Goal: Task Accomplishment & Management: Manage account settings

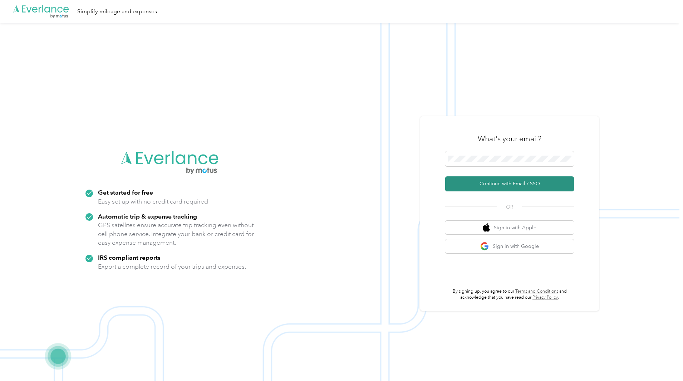
click at [516, 184] on button "Continue with Email / SSO" at bounding box center [509, 183] width 129 height 15
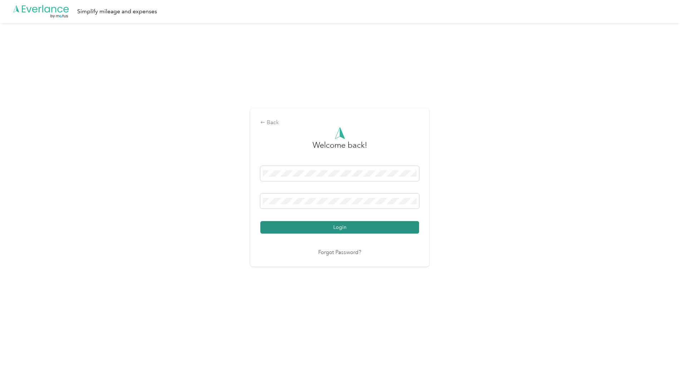
click at [355, 223] on button "Login" at bounding box center [339, 227] width 159 height 13
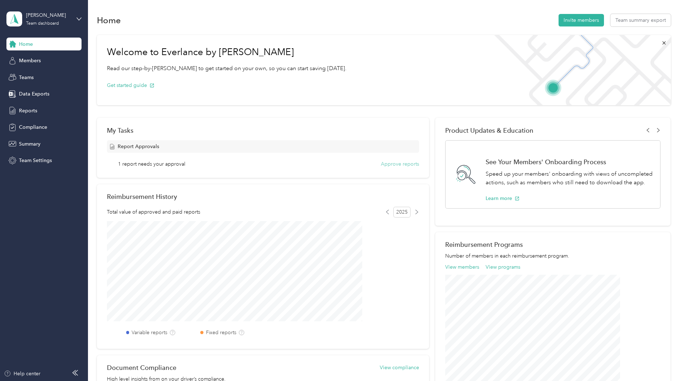
click at [392, 163] on button "Approve reports" at bounding box center [400, 164] width 38 height 8
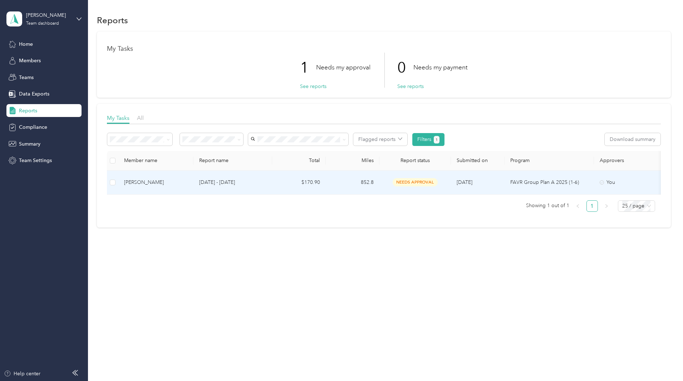
click at [188, 183] on div "[PERSON_NAME]" at bounding box center [156, 182] width 64 height 8
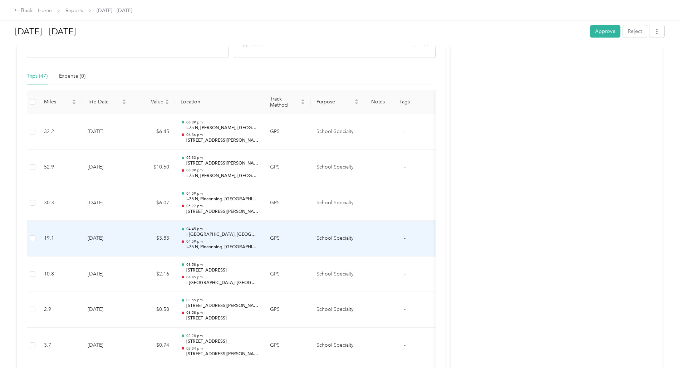
scroll to position [143, 0]
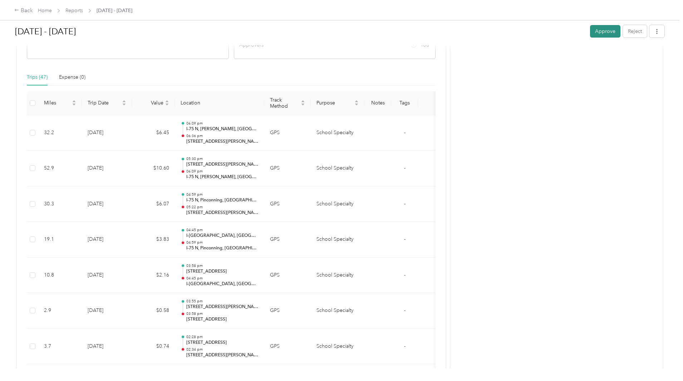
click at [590, 26] on button "Approve" at bounding box center [605, 31] width 30 height 13
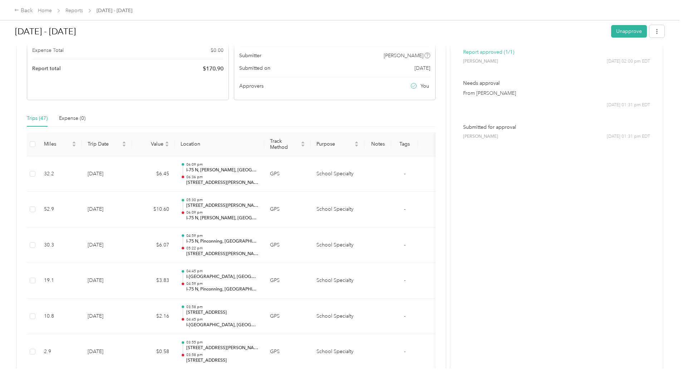
scroll to position [0, 0]
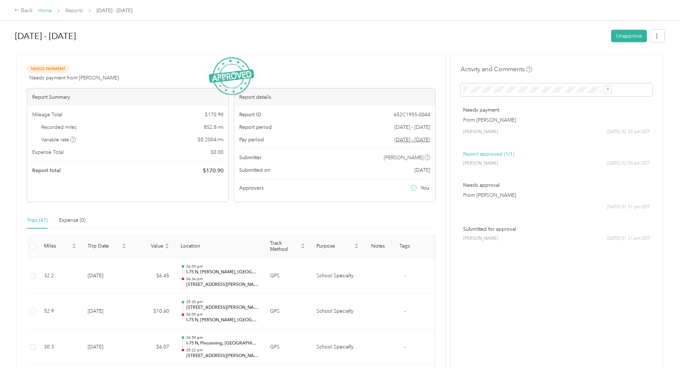
click at [52, 10] on link "Home" at bounding box center [45, 11] width 14 height 6
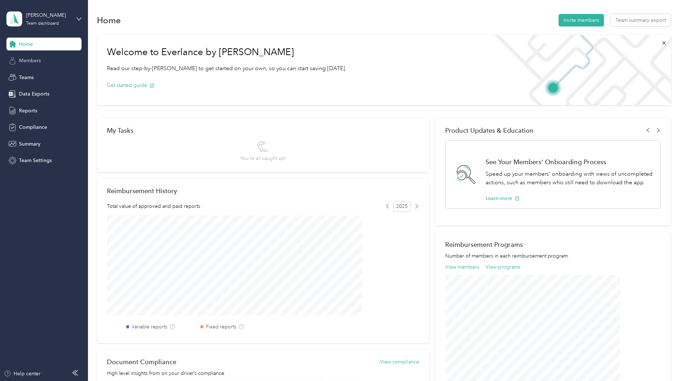
click at [37, 61] on span "Members" at bounding box center [30, 61] width 22 height 8
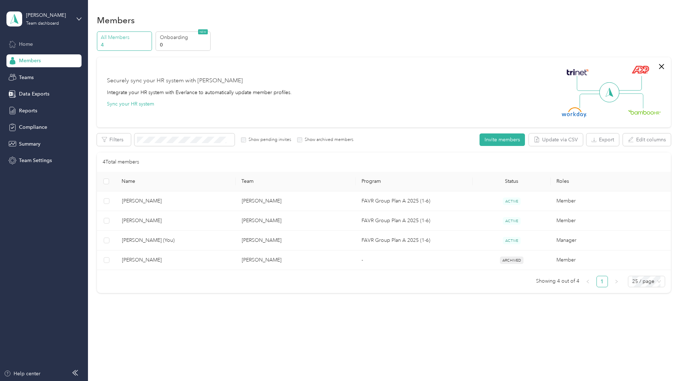
click at [28, 42] on span "Home" at bounding box center [26, 44] width 14 height 8
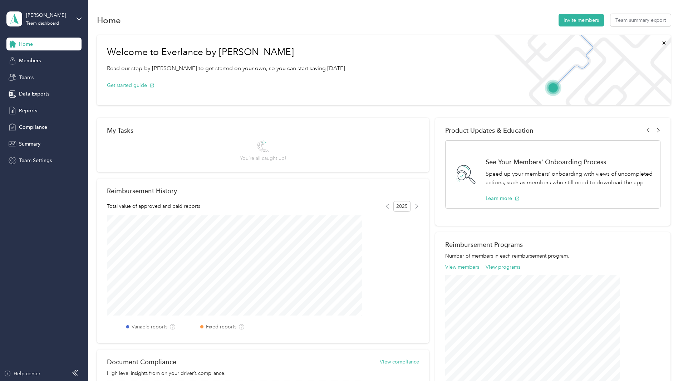
click at [74, 16] on div "[PERSON_NAME] Team dashboard" at bounding box center [43, 18] width 75 height 25
click at [43, 72] on div "Personal dashboard" at bounding box center [35, 75] width 45 height 8
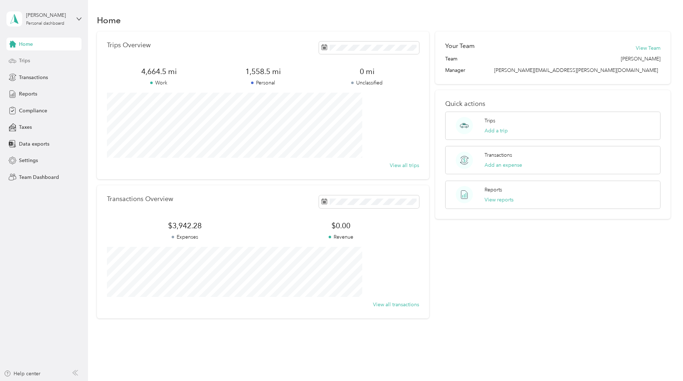
click at [24, 62] on span "Trips" at bounding box center [24, 61] width 11 height 8
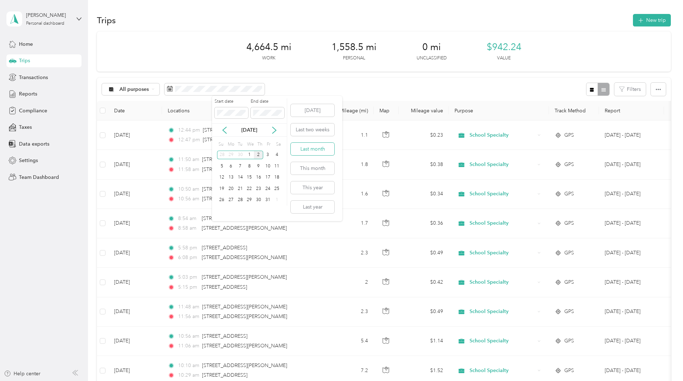
click at [317, 148] on button "Last month" at bounding box center [313, 149] width 44 height 13
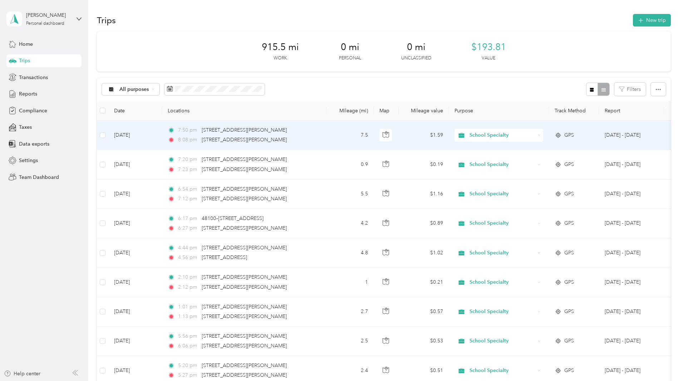
click at [535, 134] on span "School Specialty" at bounding box center [502, 135] width 65 height 8
click at [533, 158] on span "Personal" at bounding box center [553, 158] width 66 height 8
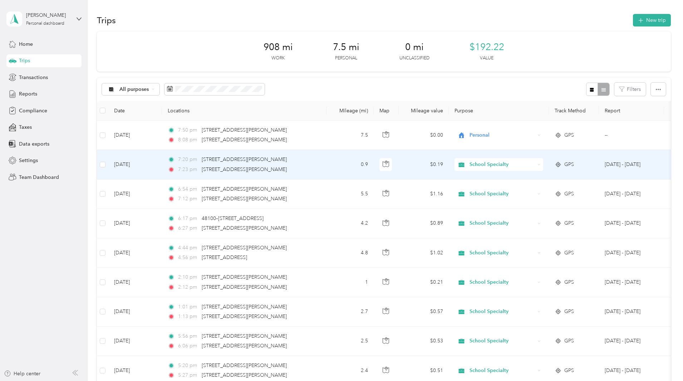
click at [525, 166] on span "School Specialty" at bounding box center [502, 165] width 65 height 8
click at [530, 188] on span "Personal" at bounding box center [553, 189] width 66 height 8
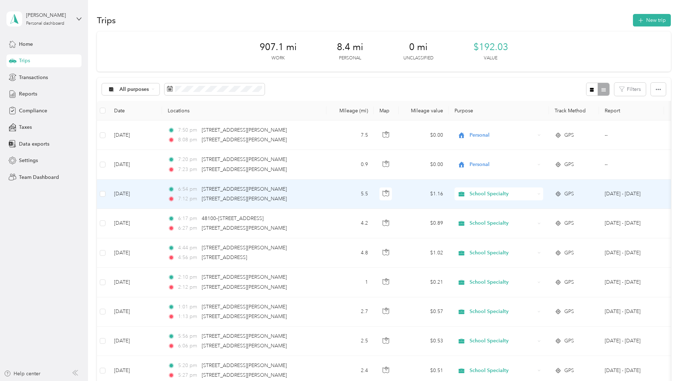
click at [532, 192] on span "School Specialty" at bounding box center [502, 194] width 65 height 8
click at [534, 217] on span "Personal" at bounding box center [553, 220] width 66 height 8
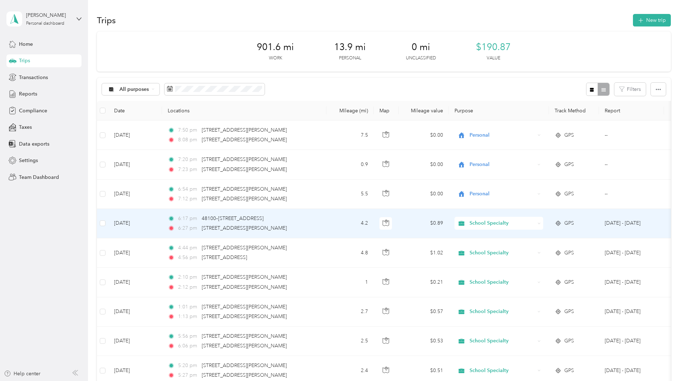
click at [543, 219] on div "School Specialty" at bounding box center [499, 223] width 89 height 13
click at [540, 250] on li "Personal" at bounding box center [546, 245] width 89 height 13
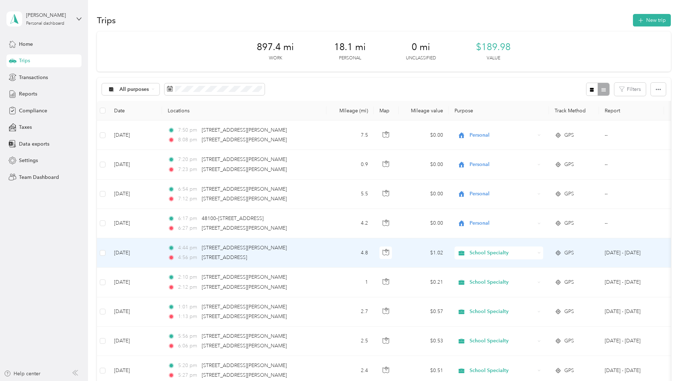
click at [535, 250] on span "School Specialty" at bounding box center [502, 253] width 65 height 8
click at [539, 276] on span "Personal" at bounding box center [553, 275] width 66 height 8
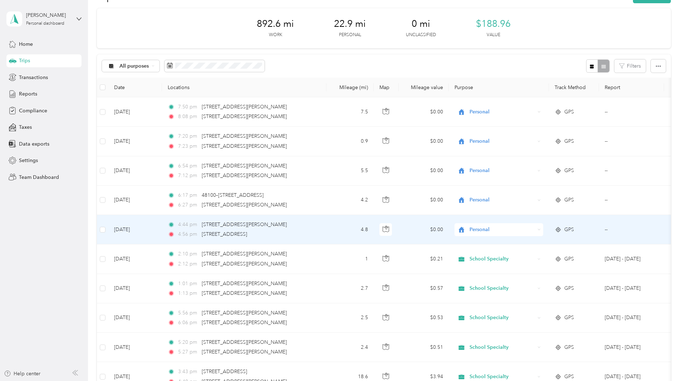
scroll to position [36, 0]
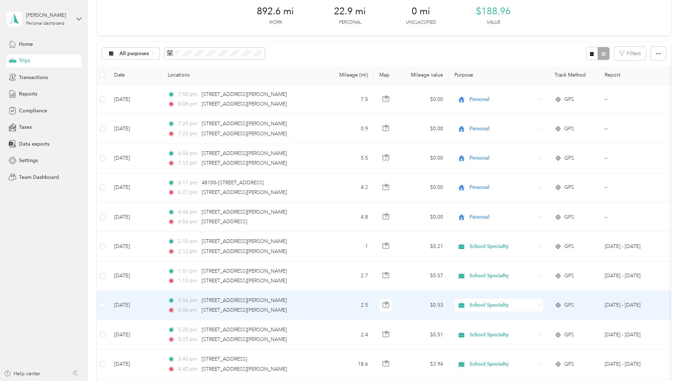
click at [535, 305] on span "School Specialty" at bounding box center [502, 305] width 65 height 8
click at [535, 330] on span "Personal" at bounding box center [553, 331] width 66 height 8
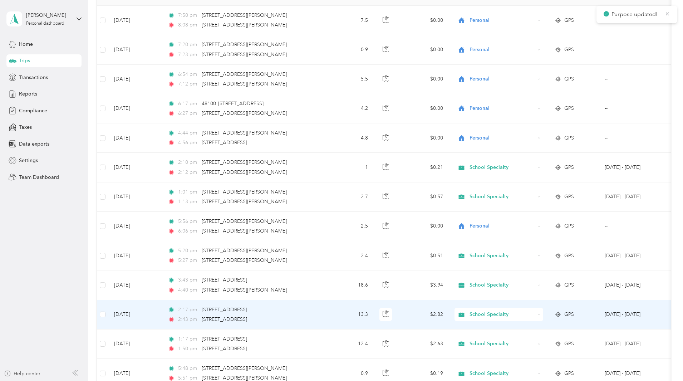
scroll to position [143, 0]
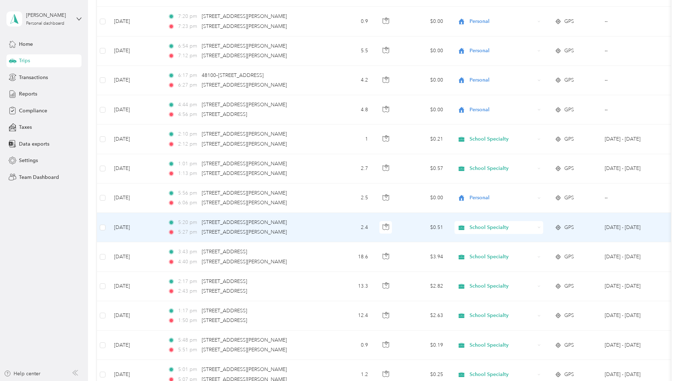
click at [535, 225] on span "School Specialty" at bounding box center [502, 228] width 65 height 8
click at [530, 252] on span "Personal" at bounding box center [553, 254] width 66 height 8
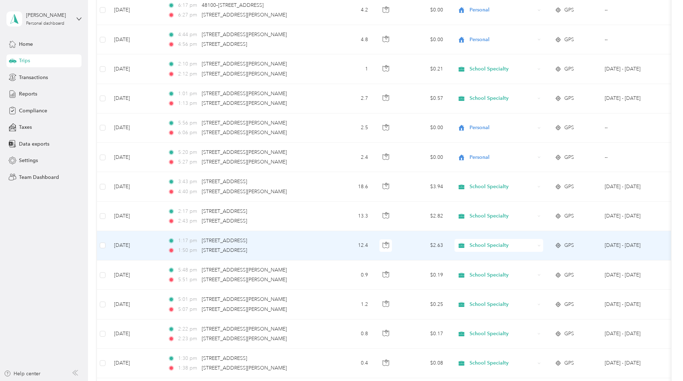
scroll to position [215, 0]
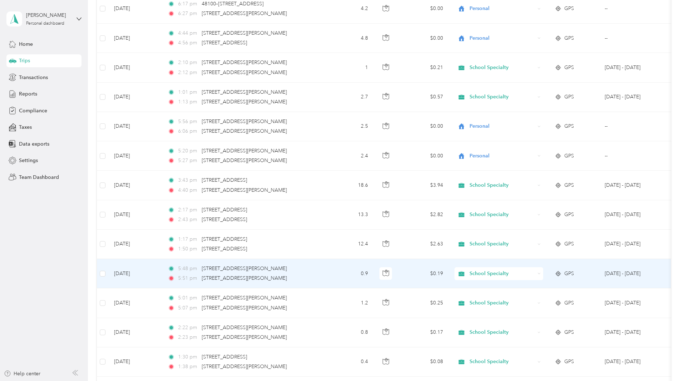
click at [535, 274] on span "School Specialty" at bounding box center [502, 274] width 65 height 8
click at [536, 299] on span "Personal" at bounding box center [553, 296] width 66 height 8
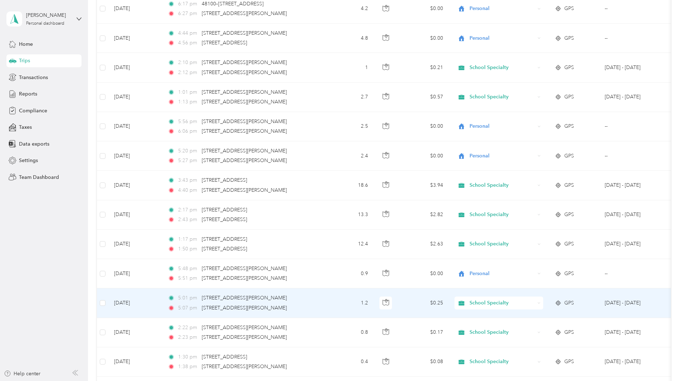
click at [533, 300] on span "School Specialty" at bounding box center [502, 303] width 65 height 8
click at [530, 328] on span "Personal" at bounding box center [553, 329] width 66 height 8
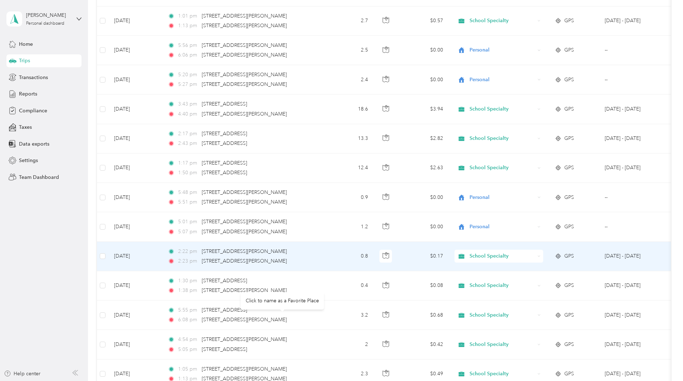
scroll to position [322, 0]
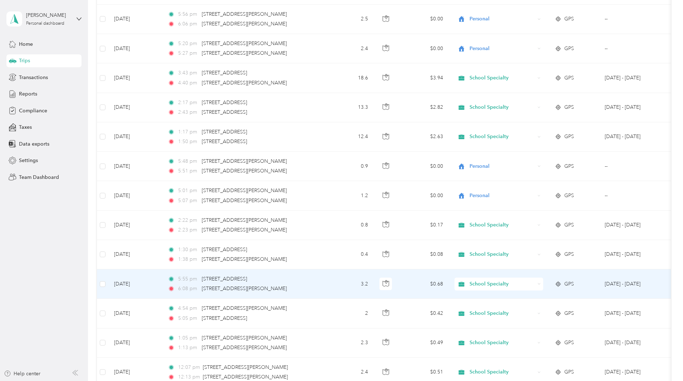
click at [535, 282] on span "School Specialty" at bounding box center [502, 284] width 65 height 8
click at [540, 309] on span "Personal" at bounding box center [553, 309] width 66 height 8
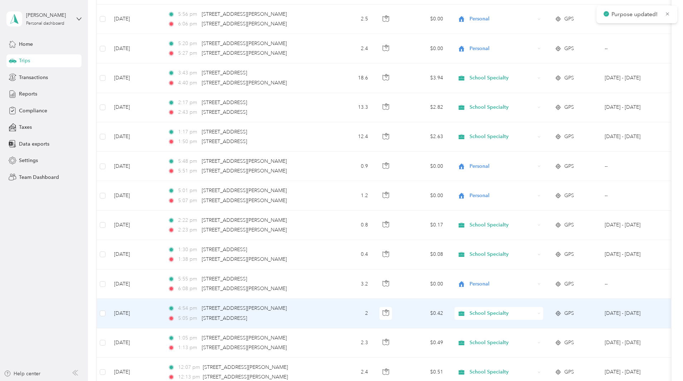
click at [535, 310] on span "School Specialty" at bounding box center [502, 313] width 65 height 8
click at [528, 338] on span "Personal" at bounding box center [553, 339] width 66 height 8
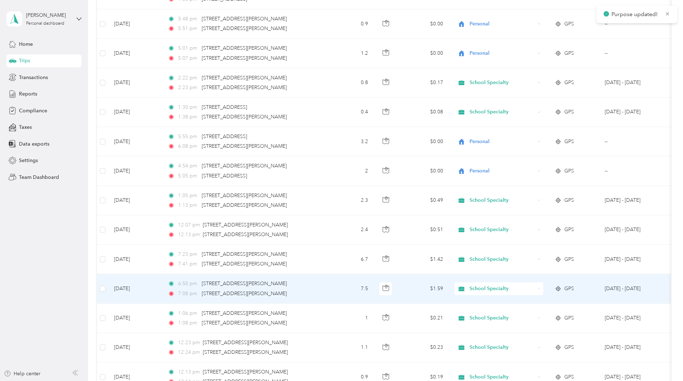
scroll to position [465, 0]
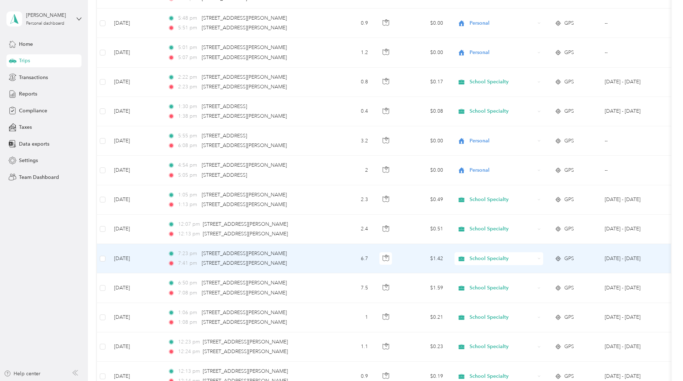
click at [535, 257] on span "School Specialty" at bounding box center [502, 259] width 65 height 8
click at [535, 284] on span "Personal" at bounding box center [553, 281] width 66 height 8
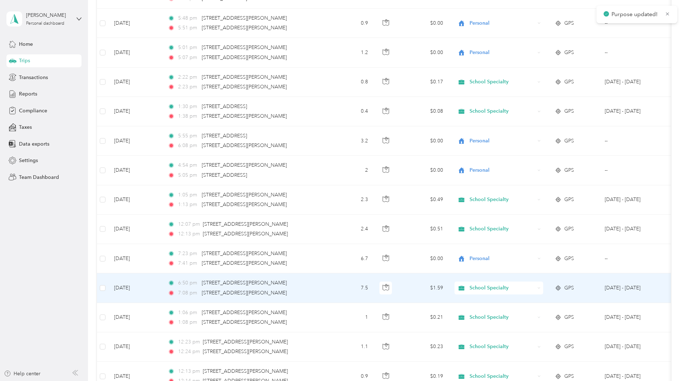
click at [535, 285] on span "School Specialty" at bounding box center [502, 288] width 65 height 8
click at [525, 311] on span "Personal" at bounding box center [553, 313] width 66 height 8
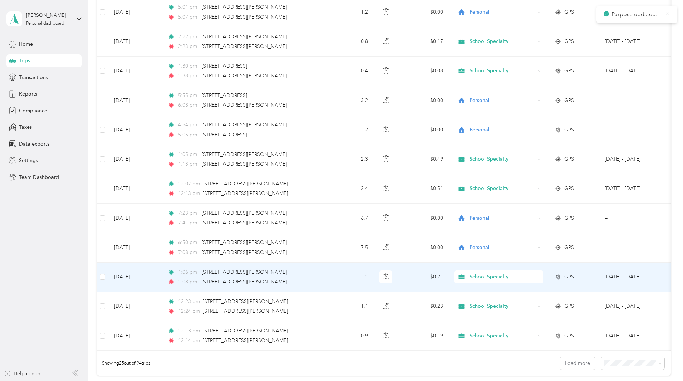
scroll to position [536, 0]
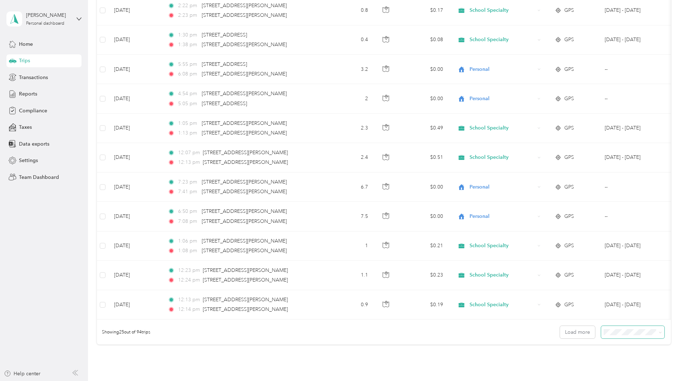
click at [659, 334] on icon at bounding box center [660, 332] width 3 height 3
click at [584, 325] on li "100 per load" at bounding box center [583, 324] width 63 height 13
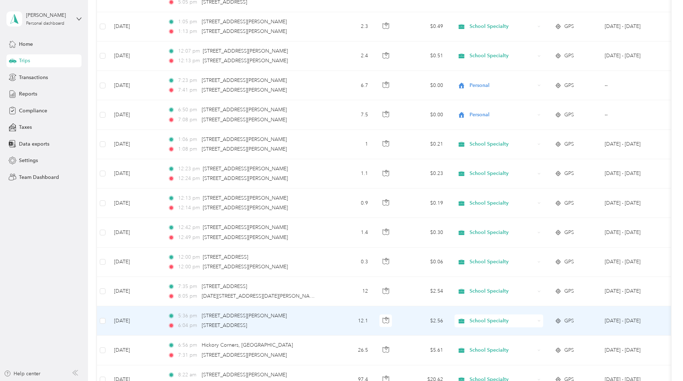
scroll to position [644, 0]
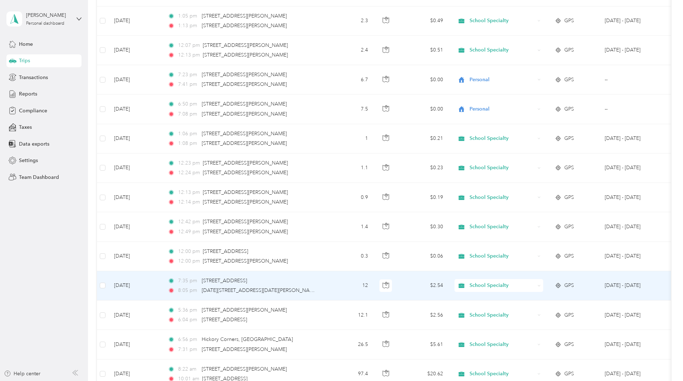
click at [533, 283] on span "School Specialty" at bounding box center [502, 285] width 65 height 8
click at [533, 310] on span "Personal" at bounding box center [553, 308] width 66 height 8
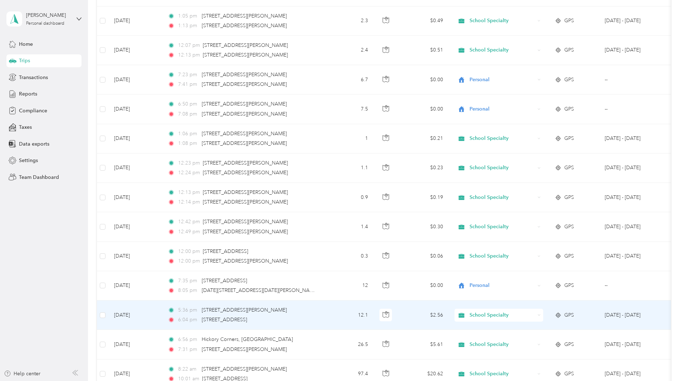
click at [535, 314] on span "School Specialty" at bounding box center [502, 315] width 65 height 8
click at [526, 339] on span "Personal" at bounding box center [553, 338] width 66 height 8
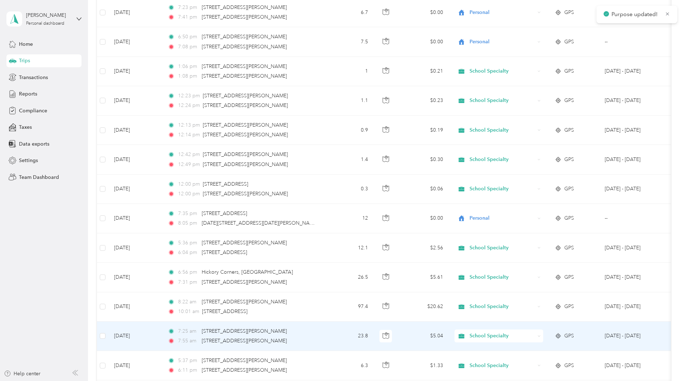
scroll to position [715, 0]
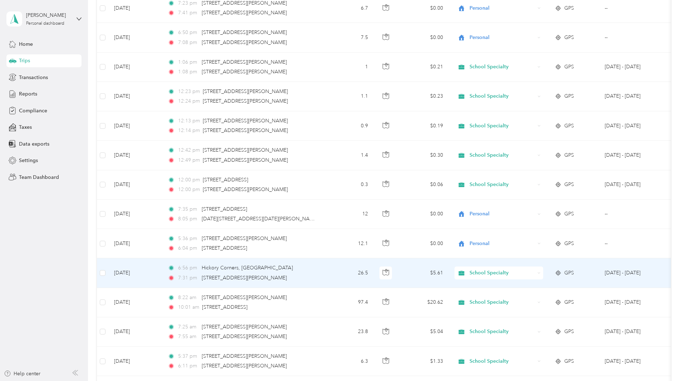
click at [535, 273] on span "School Specialty" at bounding box center [502, 273] width 65 height 8
click at [538, 296] on span "Personal" at bounding box center [553, 296] width 66 height 8
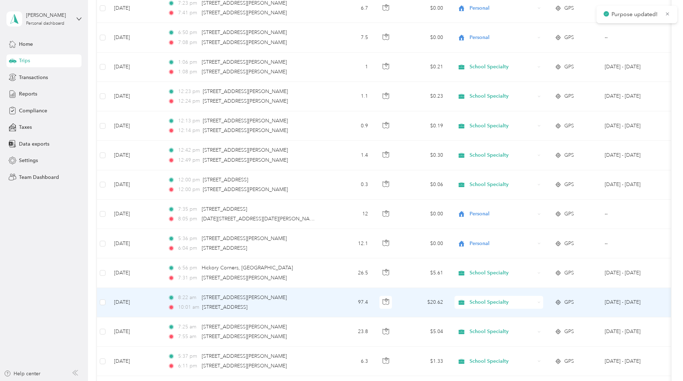
click at [535, 303] on span "School Specialty" at bounding box center [502, 302] width 65 height 8
click at [534, 325] on span "Personal" at bounding box center [553, 328] width 66 height 8
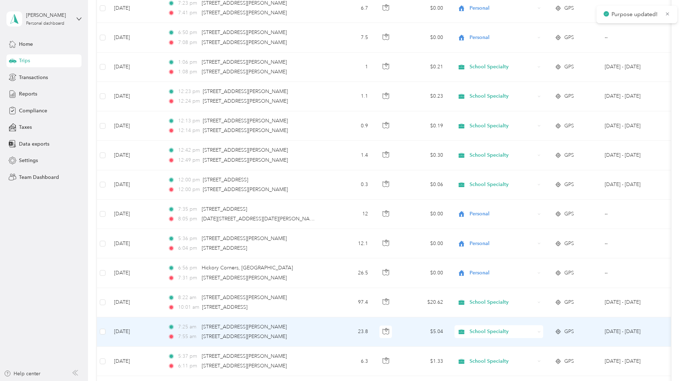
click at [533, 328] on span "School Specialty" at bounding box center [502, 332] width 65 height 8
click at [526, 355] on span "Personal" at bounding box center [553, 356] width 66 height 8
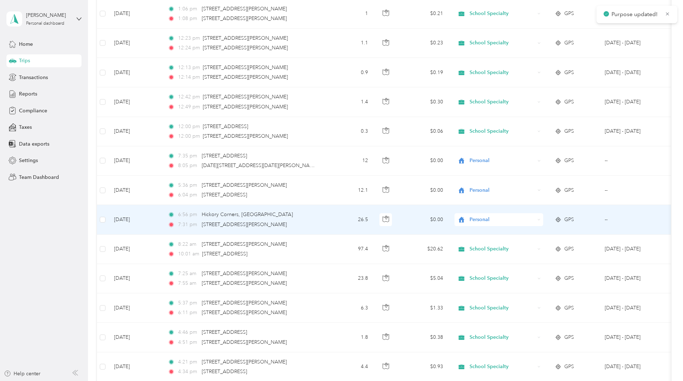
scroll to position [787, 0]
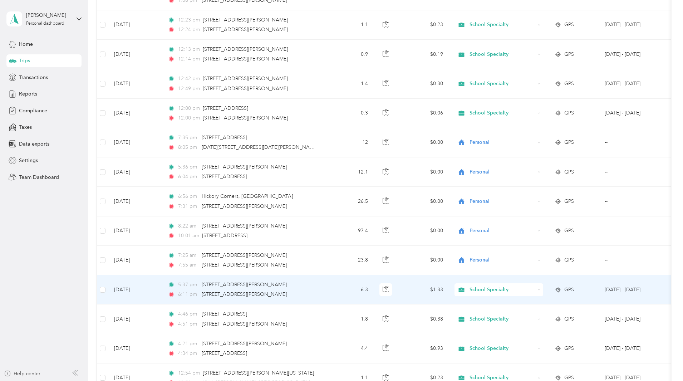
click at [519, 288] on span "School Specialty" at bounding box center [502, 290] width 65 height 8
click at [530, 313] on span "Personal" at bounding box center [553, 313] width 66 height 8
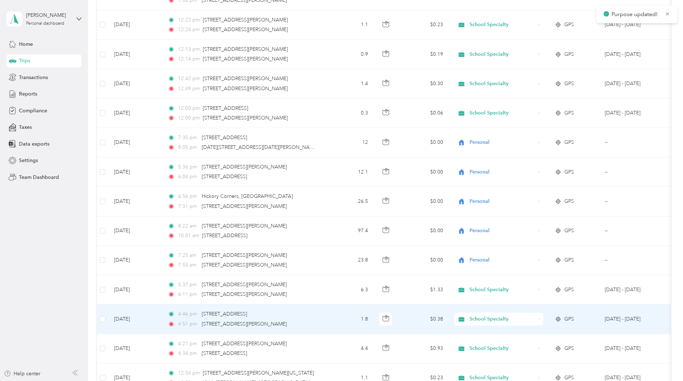
click at [531, 317] on span "School Specialty" at bounding box center [502, 319] width 65 height 8
click at [528, 345] on span "Personal" at bounding box center [553, 345] width 66 height 8
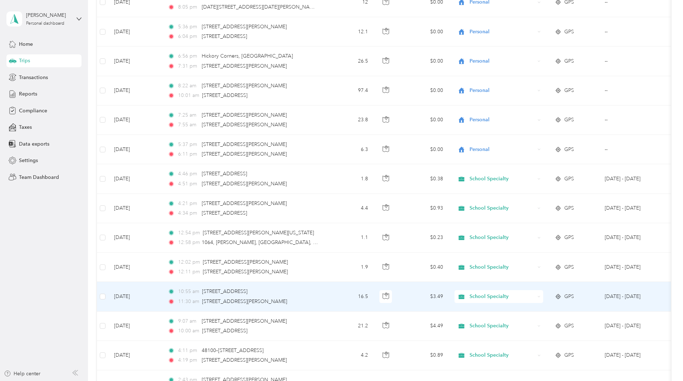
scroll to position [930, 0]
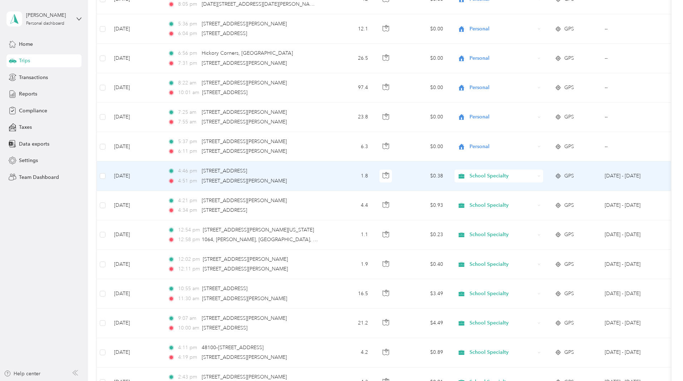
click at [535, 174] on span "School Specialty" at bounding box center [502, 176] width 65 height 8
click at [535, 199] on span "Personal" at bounding box center [553, 202] width 66 height 8
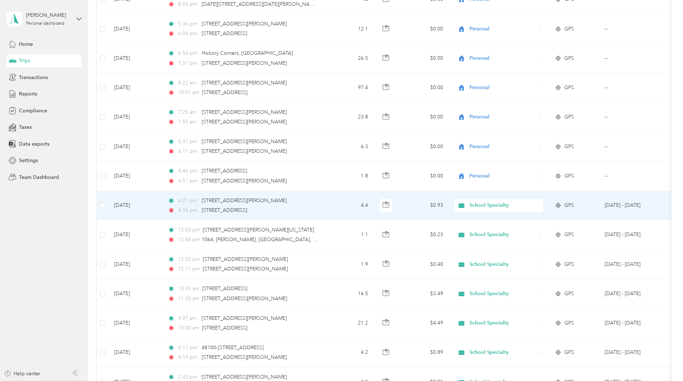
click at [535, 203] on span "School Specialty" at bounding box center [502, 205] width 65 height 8
click at [533, 230] on span "Personal" at bounding box center [553, 231] width 66 height 8
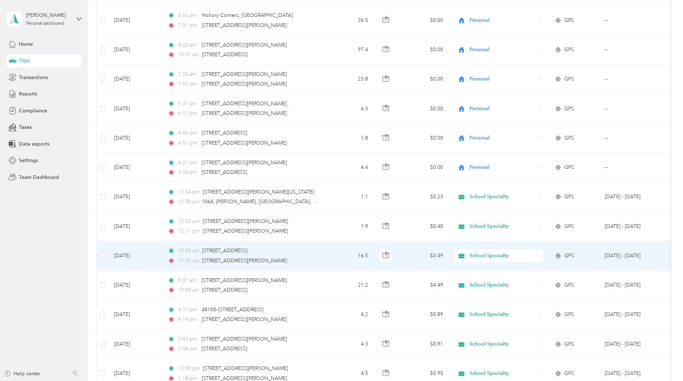
scroll to position [1001, 0]
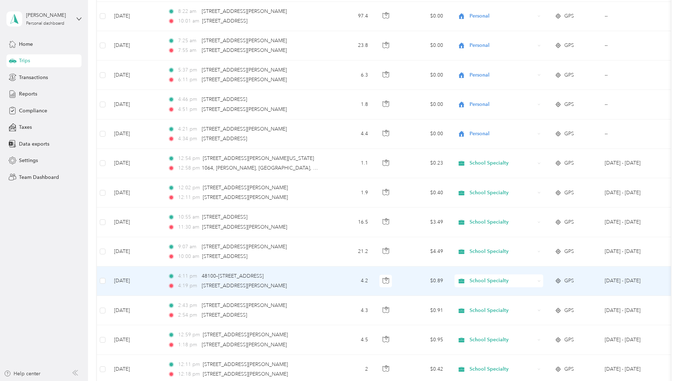
click at [530, 279] on span "School Specialty" at bounding box center [502, 281] width 65 height 8
click at [528, 305] on span "Personal" at bounding box center [553, 307] width 66 height 8
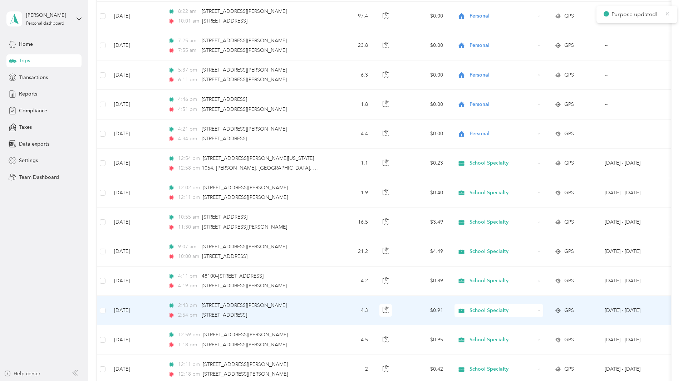
click at [535, 309] on span "School Specialty" at bounding box center [502, 310] width 65 height 8
click at [532, 335] on span "Personal" at bounding box center [553, 337] width 66 height 8
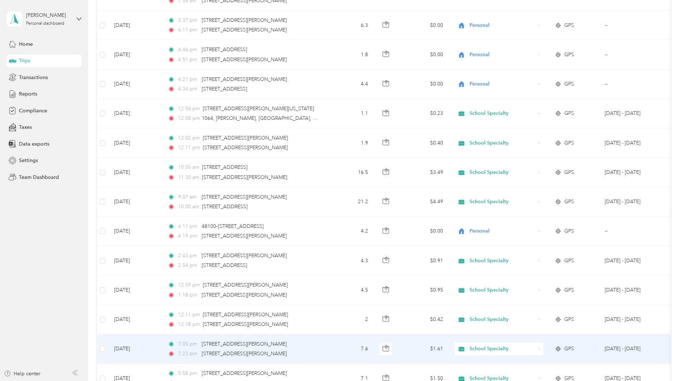
scroll to position [1073, 0]
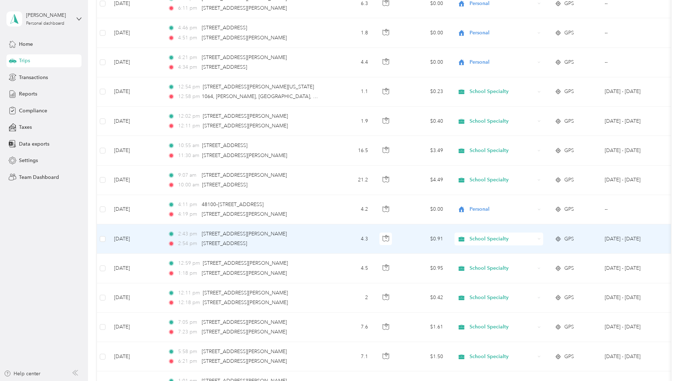
click at [535, 238] on span "School Specialty" at bounding box center [502, 239] width 65 height 8
click at [529, 263] on span "Personal" at bounding box center [553, 264] width 66 height 8
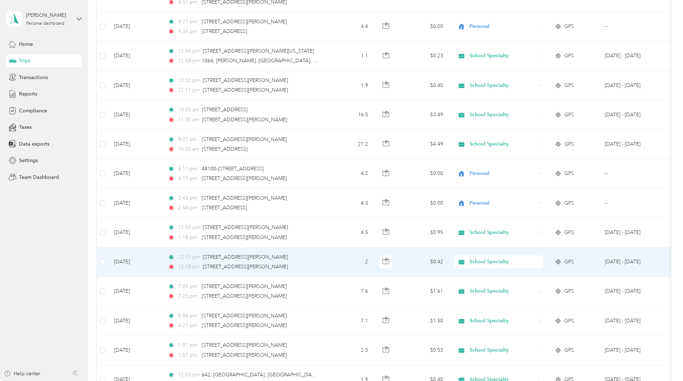
scroll to position [1144, 0]
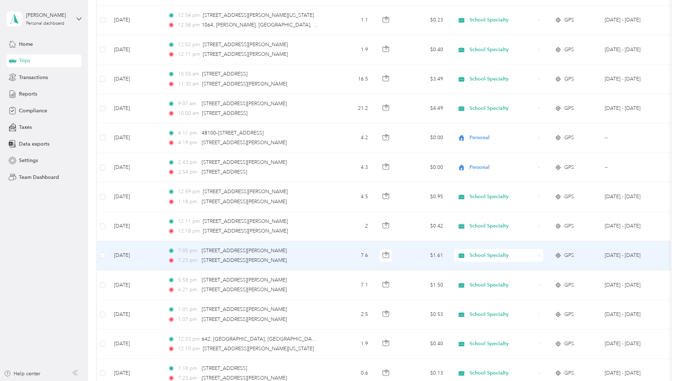
click at [531, 258] on span "School Specialty" at bounding box center [502, 255] width 65 height 8
click at [533, 280] on span "Personal" at bounding box center [553, 282] width 66 height 8
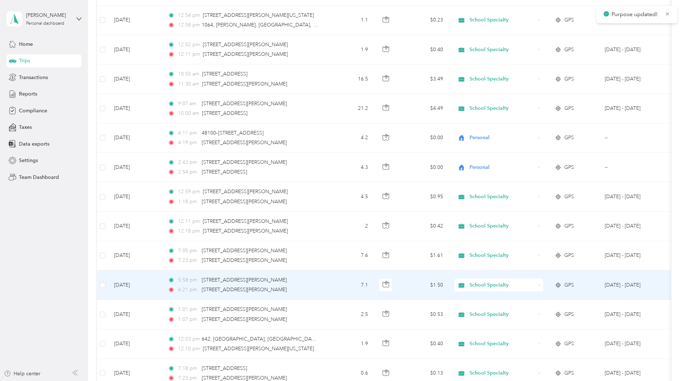
click at [535, 283] on span "School Specialty" at bounding box center [502, 285] width 65 height 8
click at [533, 311] on span "Personal" at bounding box center [553, 309] width 66 height 8
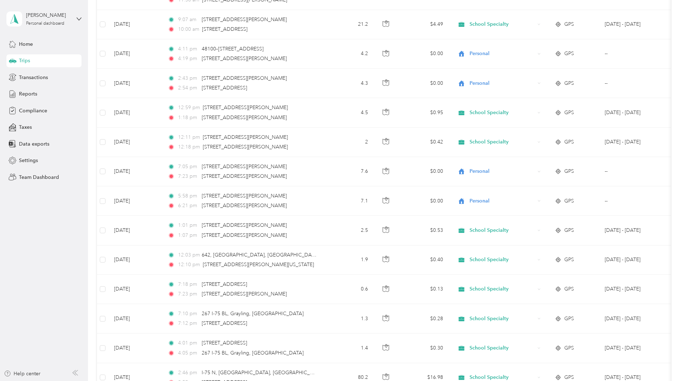
scroll to position [1252, 0]
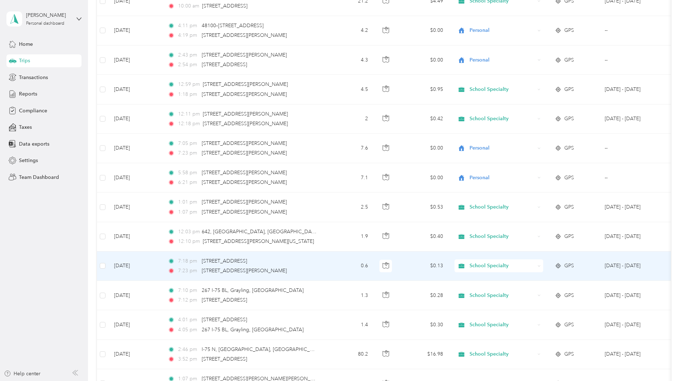
click at [535, 265] on span "School Specialty" at bounding box center [502, 266] width 65 height 8
click at [532, 289] on span "Personal" at bounding box center [553, 291] width 66 height 8
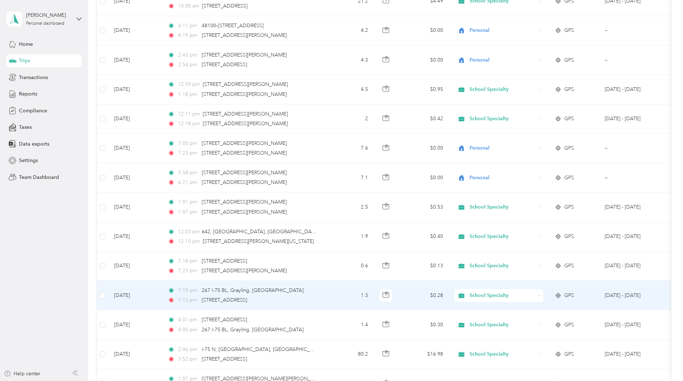
click at [535, 296] on span "School Specialty" at bounding box center [502, 295] width 65 height 8
click at [535, 322] on li "Personal" at bounding box center [546, 318] width 89 height 13
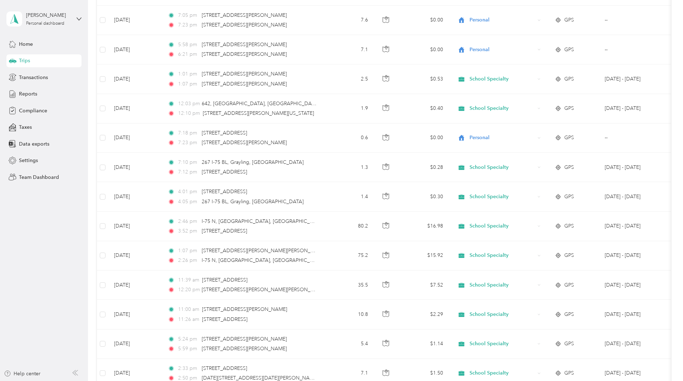
scroll to position [1395, 0]
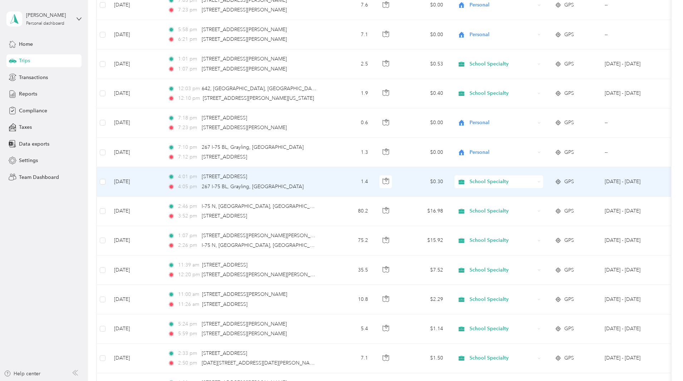
click at [533, 179] on span "School Specialty" at bounding box center [502, 182] width 65 height 8
click at [529, 206] on span "Personal" at bounding box center [553, 204] width 66 height 8
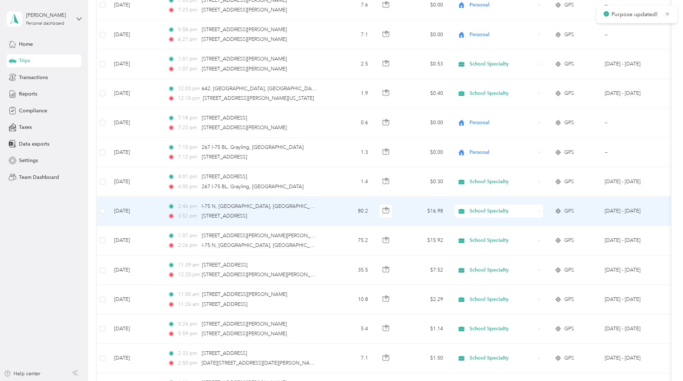
click at [529, 211] on span "School Specialty" at bounding box center [502, 211] width 65 height 8
click at [531, 234] on span "Personal" at bounding box center [553, 236] width 66 height 8
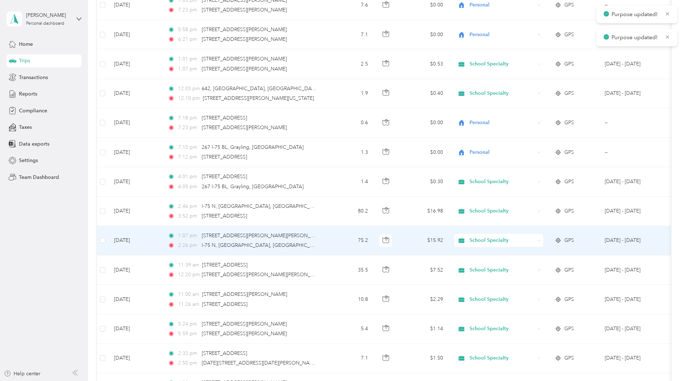
click at [533, 236] on div "School Specialty" at bounding box center [499, 240] width 89 height 13
click at [535, 263] on span "Personal" at bounding box center [553, 264] width 66 height 8
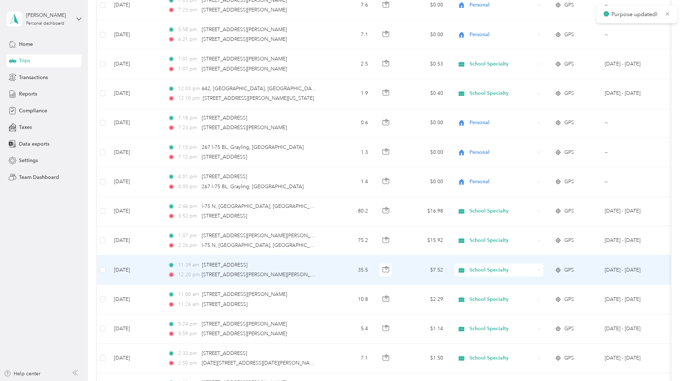
click at [535, 269] on span "School Specialty" at bounding box center [502, 270] width 65 height 8
click at [532, 293] on span "Personal" at bounding box center [553, 296] width 66 height 8
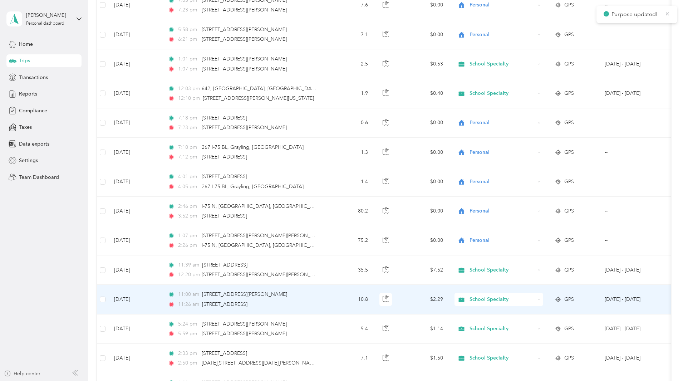
click at [531, 300] on span "School Specialty" at bounding box center [502, 299] width 65 height 8
click at [531, 322] on span "Personal" at bounding box center [553, 326] width 66 height 8
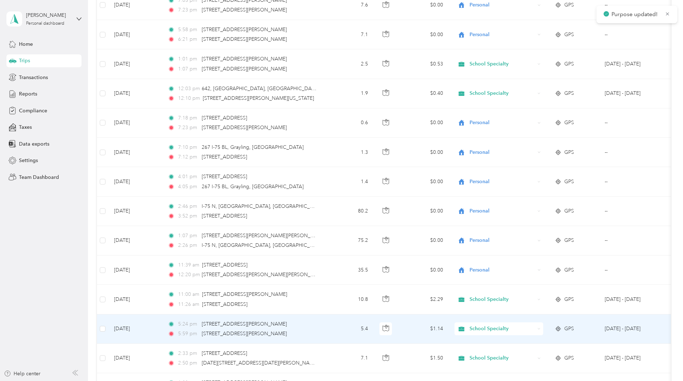
click at [535, 327] on span "School Specialty" at bounding box center [502, 329] width 65 height 8
click at [534, 353] on span "Personal" at bounding box center [553, 355] width 66 height 8
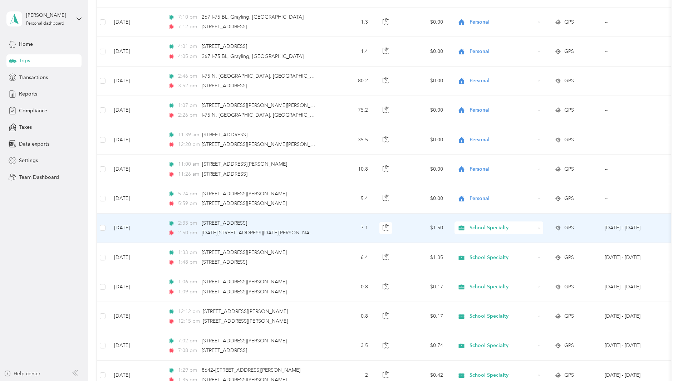
scroll to position [1574, 0]
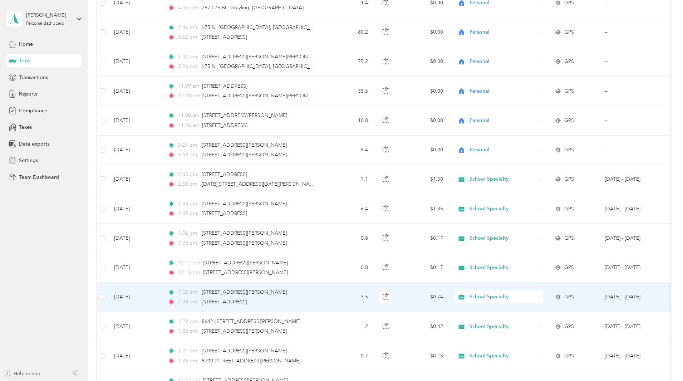
click at [535, 294] on span "School Specialty" at bounding box center [502, 297] width 65 height 8
click at [532, 324] on li "Personal" at bounding box center [546, 323] width 89 height 13
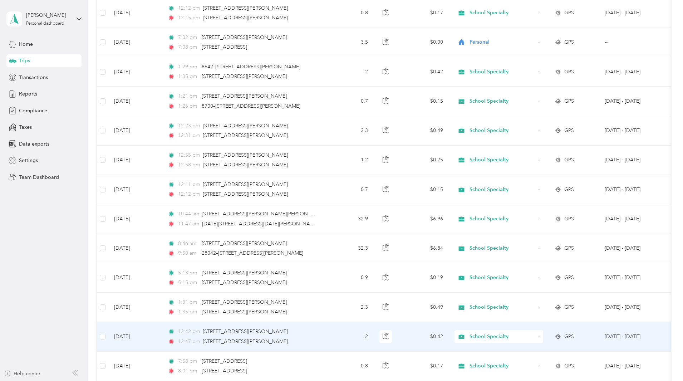
scroll to position [1860, 0]
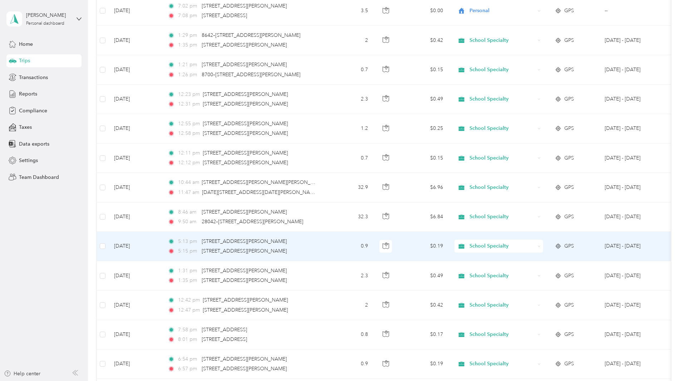
click at [530, 247] on span "School Specialty" at bounding box center [502, 246] width 65 height 8
click at [533, 269] on span "Personal" at bounding box center [553, 271] width 66 height 8
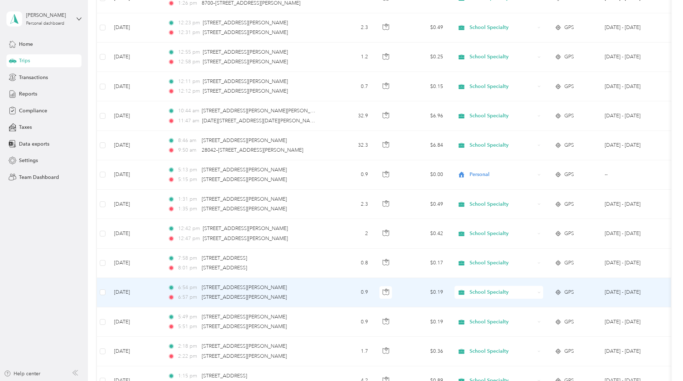
scroll to position [1967, 0]
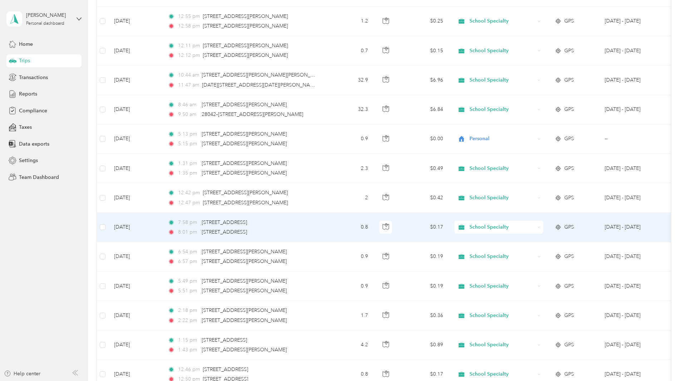
click at [525, 225] on span "School Specialty" at bounding box center [502, 227] width 65 height 8
click at [526, 252] on span "Personal" at bounding box center [553, 251] width 66 height 8
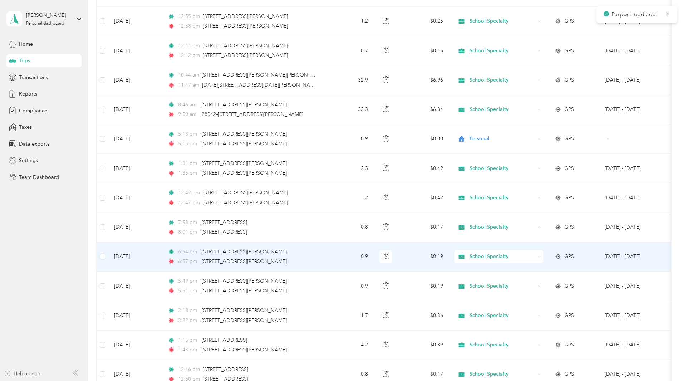
click at [527, 256] on span "School Specialty" at bounding box center [502, 256] width 65 height 8
click at [528, 281] on span "Personal" at bounding box center [553, 279] width 66 height 8
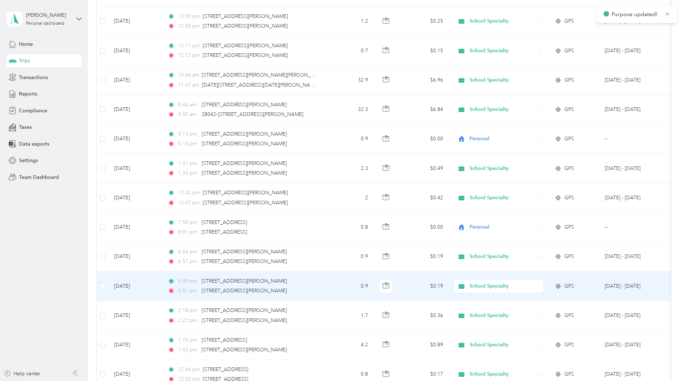
click at [527, 286] on span "School Specialty" at bounding box center [502, 286] width 65 height 8
click at [530, 311] on span "Personal" at bounding box center [553, 312] width 66 height 8
click at [535, 285] on span "School Specialty" at bounding box center [502, 286] width 65 height 8
click at [534, 314] on li "Personal" at bounding box center [546, 311] width 89 height 13
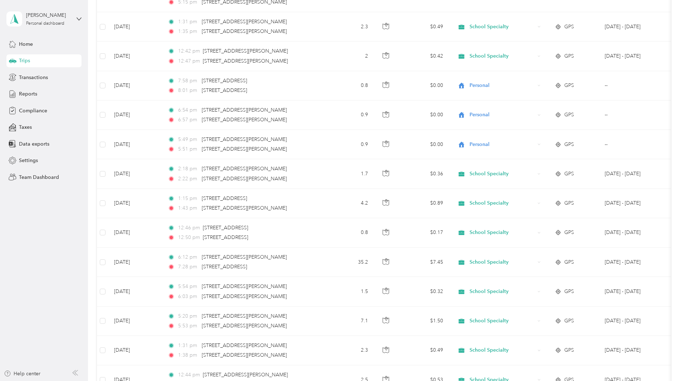
scroll to position [2110, 0]
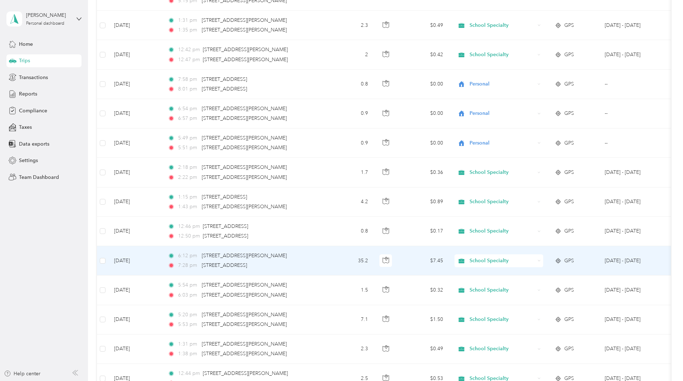
click at [533, 261] on span "School Specialty" at bounding box center [502, 261] width 65 height 8
click at [535, 285] on span "Personal" at bounding box center [553, 283] width 66 height 8
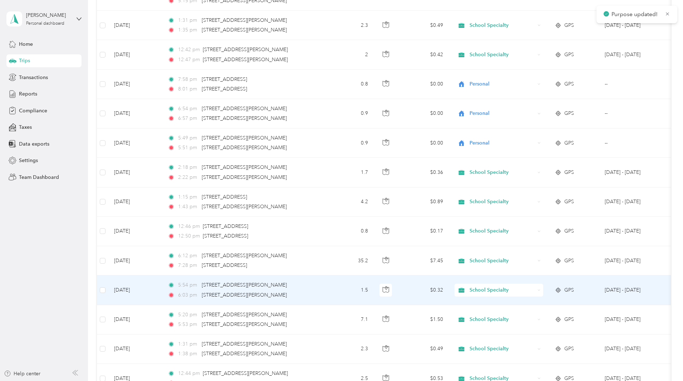
click at [526, 289] on span "School Specialty" at bounding box center [502, 290] width 65 height 8
click at [525, 319] on body "Purpose updated! [PERSON_NAME] Personal dashboard Home Trips Transactions Repor…" at bounding box center [340, 190] width 680 height 381
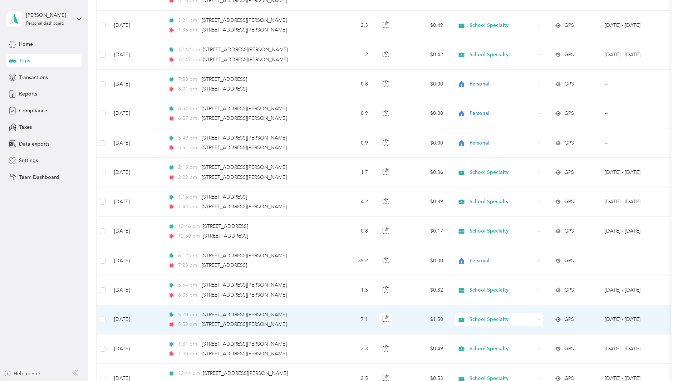
click at [528, 317] on span "School Specialty" at bounding box center [502, 319] width 65 height 8
click at [535, 342] on span "Personal" at bounding box center [553, 346] width 66 height 8
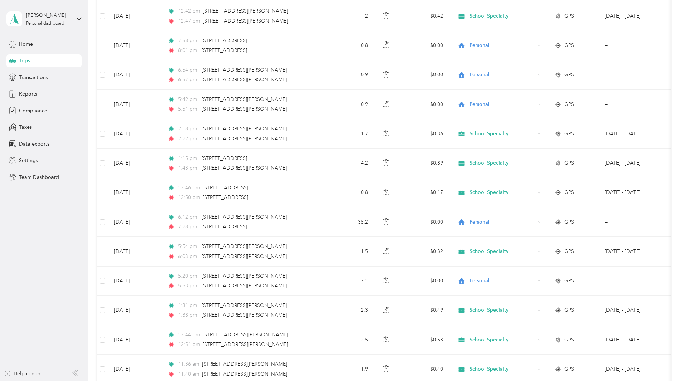
scroll to position [2182, 0]
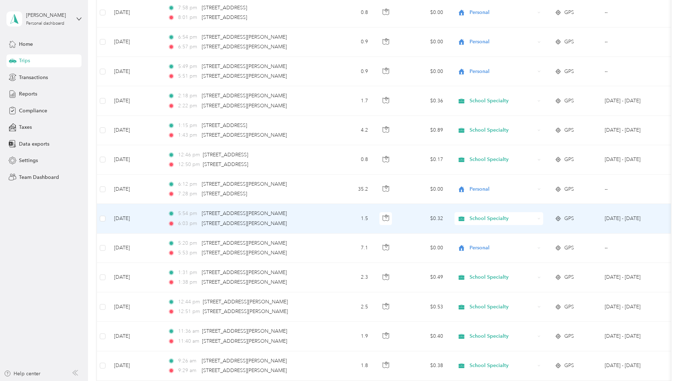
click at [531, 218] on span "School Specialty" at bounding box center [502, 219] width 65 height 8
click at [529, 247] on li "Personal" at bounding box center [546, 244] width 89 height 13
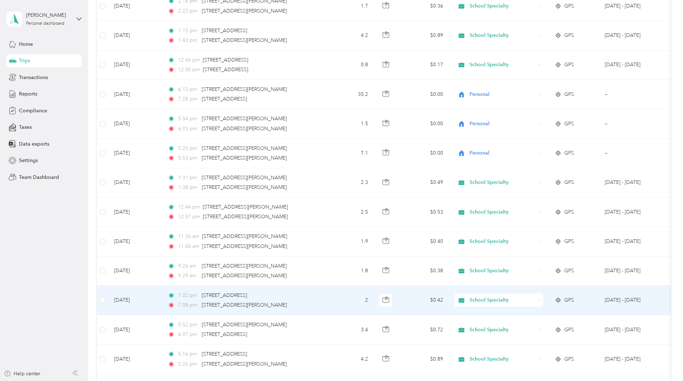
scroll to position [2289, 0]
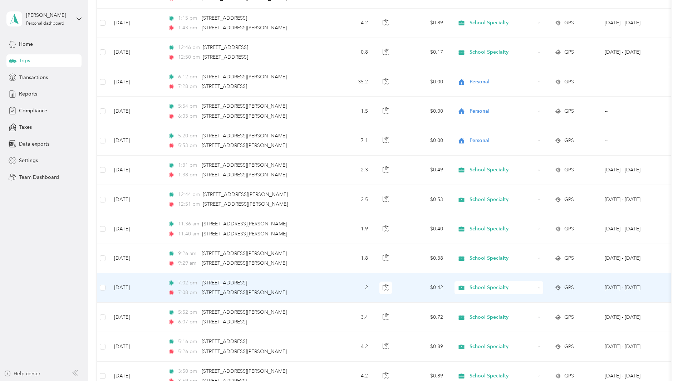
click at [535, 289] on span "School Specialty" at bounding box center [502, 288] width 65 height 8
click at [536, 311] on span "Personal" at bounding box center [553, 310] width 66 height 8
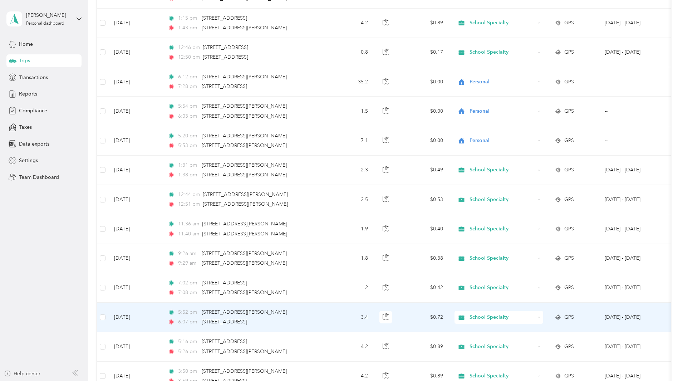
click at [533, 317] on span "School Specialty" at bounding box center [502, 317] width 65 height 8
click at [532, 342] on span "Personal" at bounding box center [553, 339] width 66 height 8
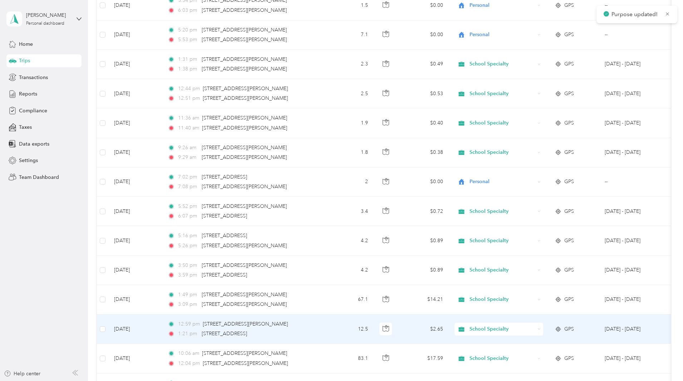
scroll to position [2396, 0]
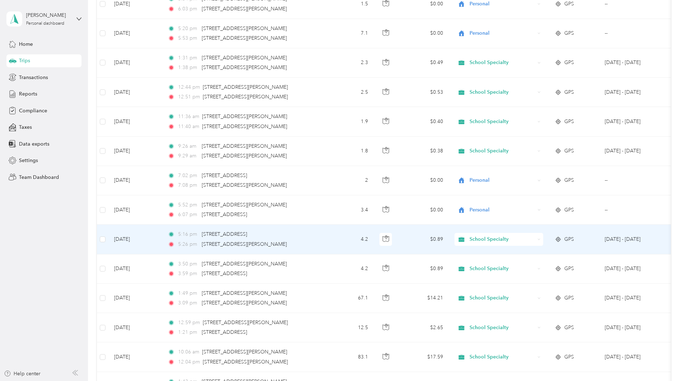
click at [529, 237] on span "School Specialty" at bounding box center [502, 239] width 65 height 8
click at [528, 265] on span "Personal" at bounding box center [553, 265] width 66 height 8
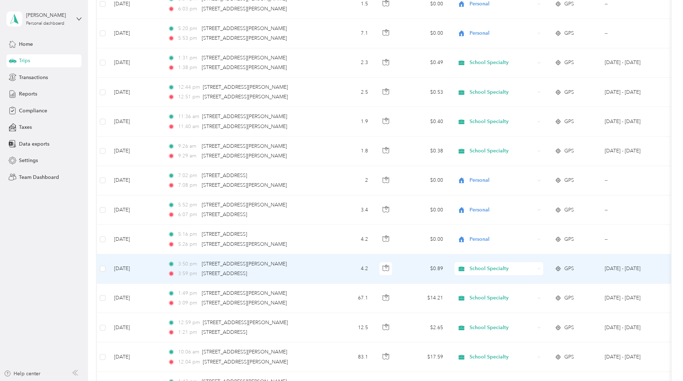
click at [535, 266] on span "School Specialty" at bounding box center [502, 269] width 65 height 8
click at [534, 291] on span "Personal" at bounding box center [553, 291] width 66 height 8
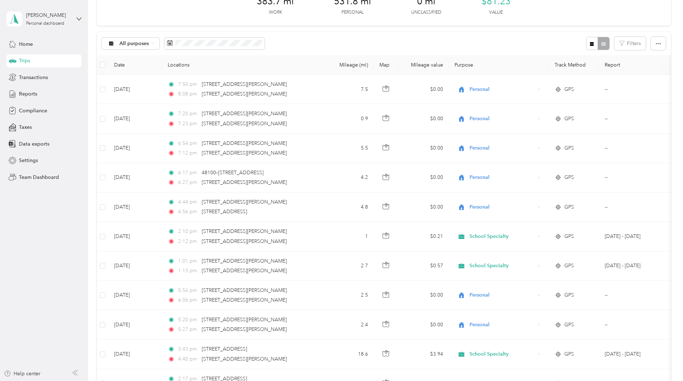
scroll to position [0, 0]
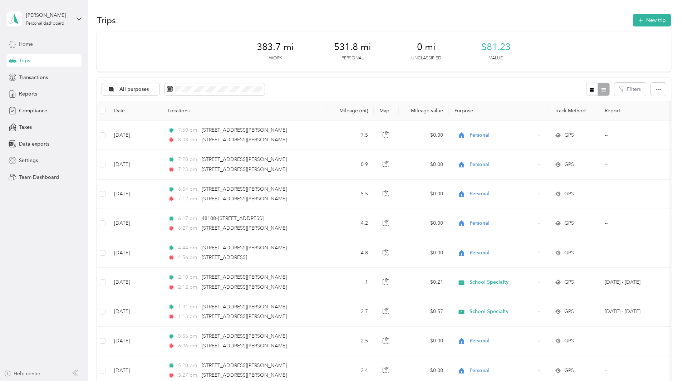
click at [31, 44] on span "Home" at bounding box center [26, 44] width 14 height 8
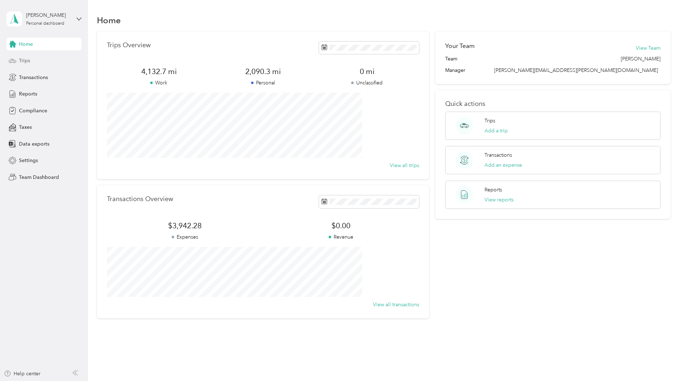
click at [29, 60] on span "Trips" at bounding box center [24, 61] width 11 height 8
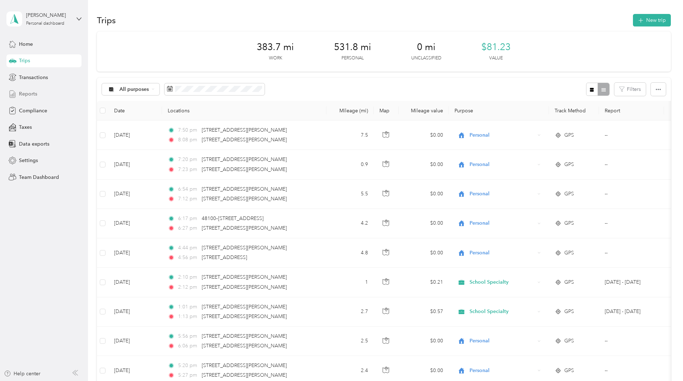
click at [34, 91] on span "Reports" at bounding box center [28, 94] width 18 height 8
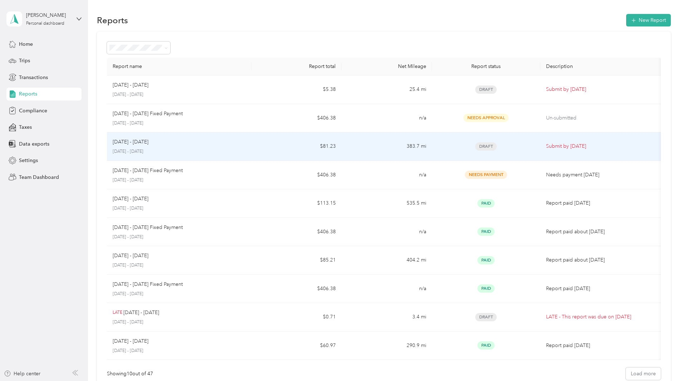
click at [546, 143] on p "Submit by [DATE]" at bounding box center [600, 146] width 109 height 8
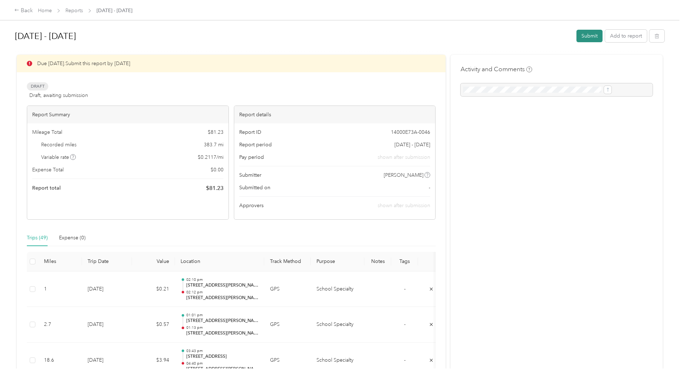
click at [577, 36] on button "Submit" at bounding box center [590, 36] width 26 height 13
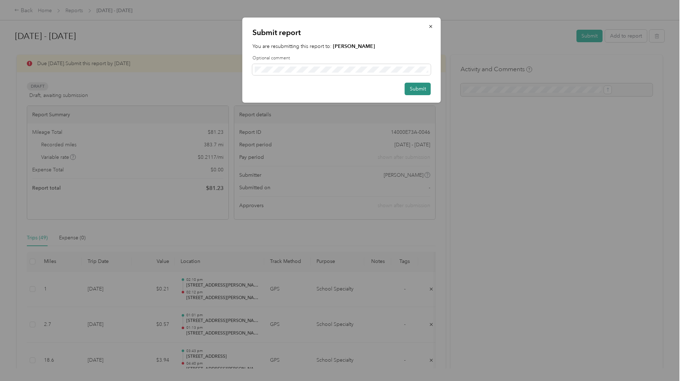
click at [420, 88] on button "Submit" at bounding box center [418, 89] width 26 height 13
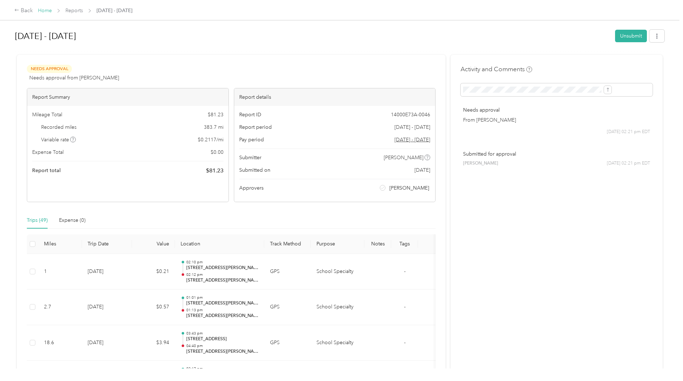
click at [52, 10] on link "Home" at bounding box center [45, 11] width 14 height 6
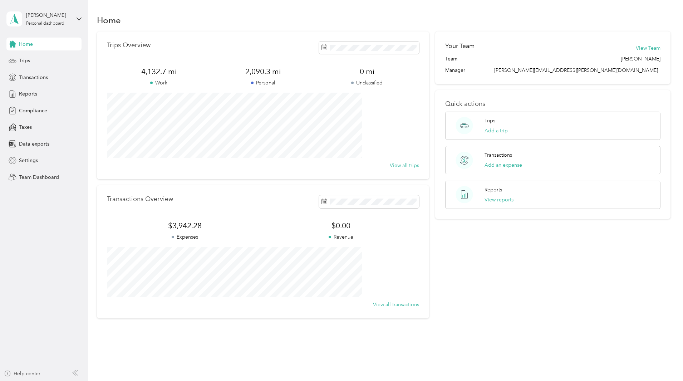
click at [79, 15] on div "[PERSON_NAME] Personal dashboard" at bounding box center [43, 18] width 75 height 25
click at [50, 93] on div "Log out" at bounding box center [121, 89] width 221 height 13
